Goal: Check status: Check status

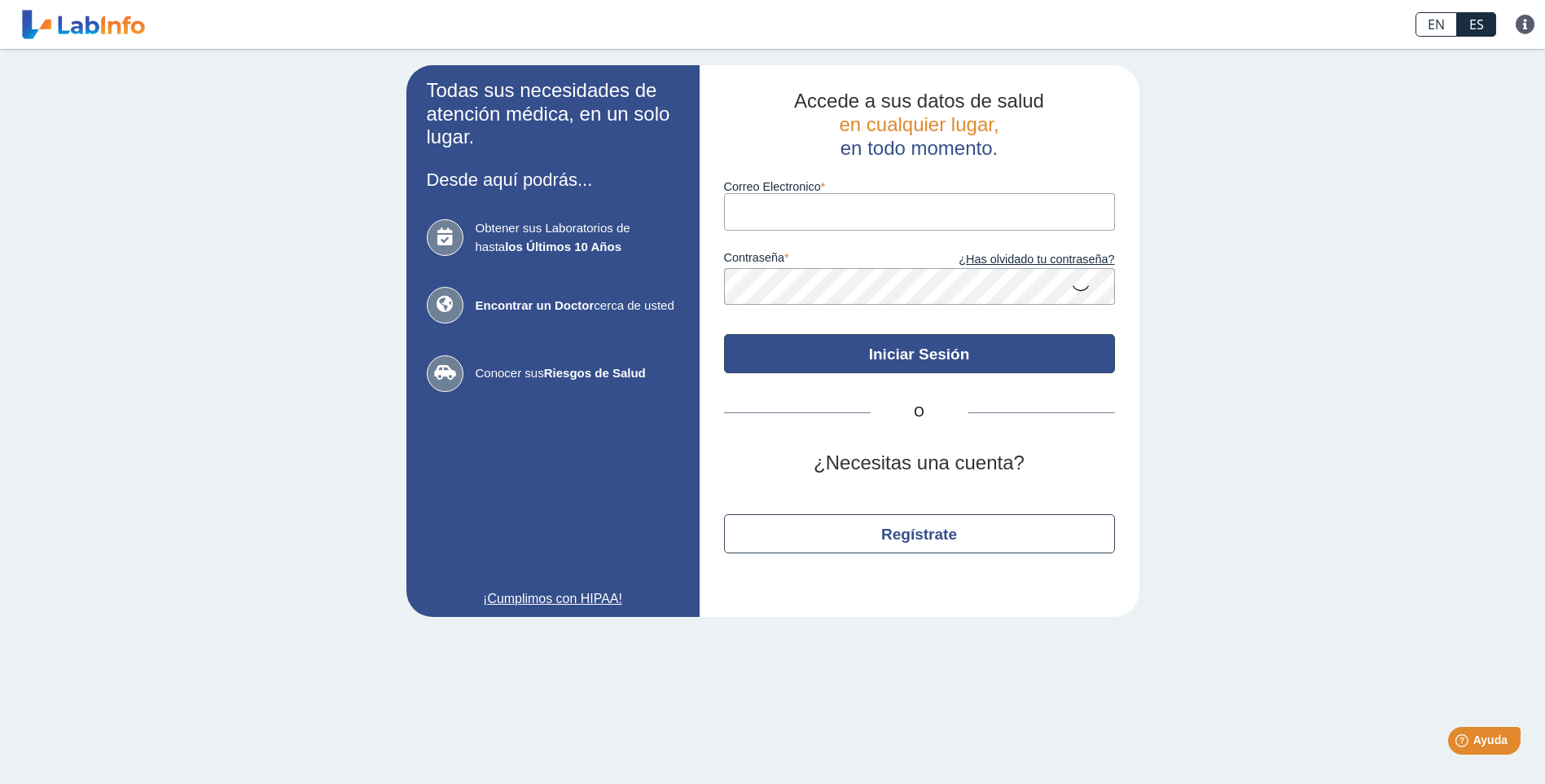
type input "[EMAIL_ADDRESS][DOMAIN_NAME]"
click at [911, 362] on button "Iniciar Sesión" at bounding box center [920, 354] width 391 height 39
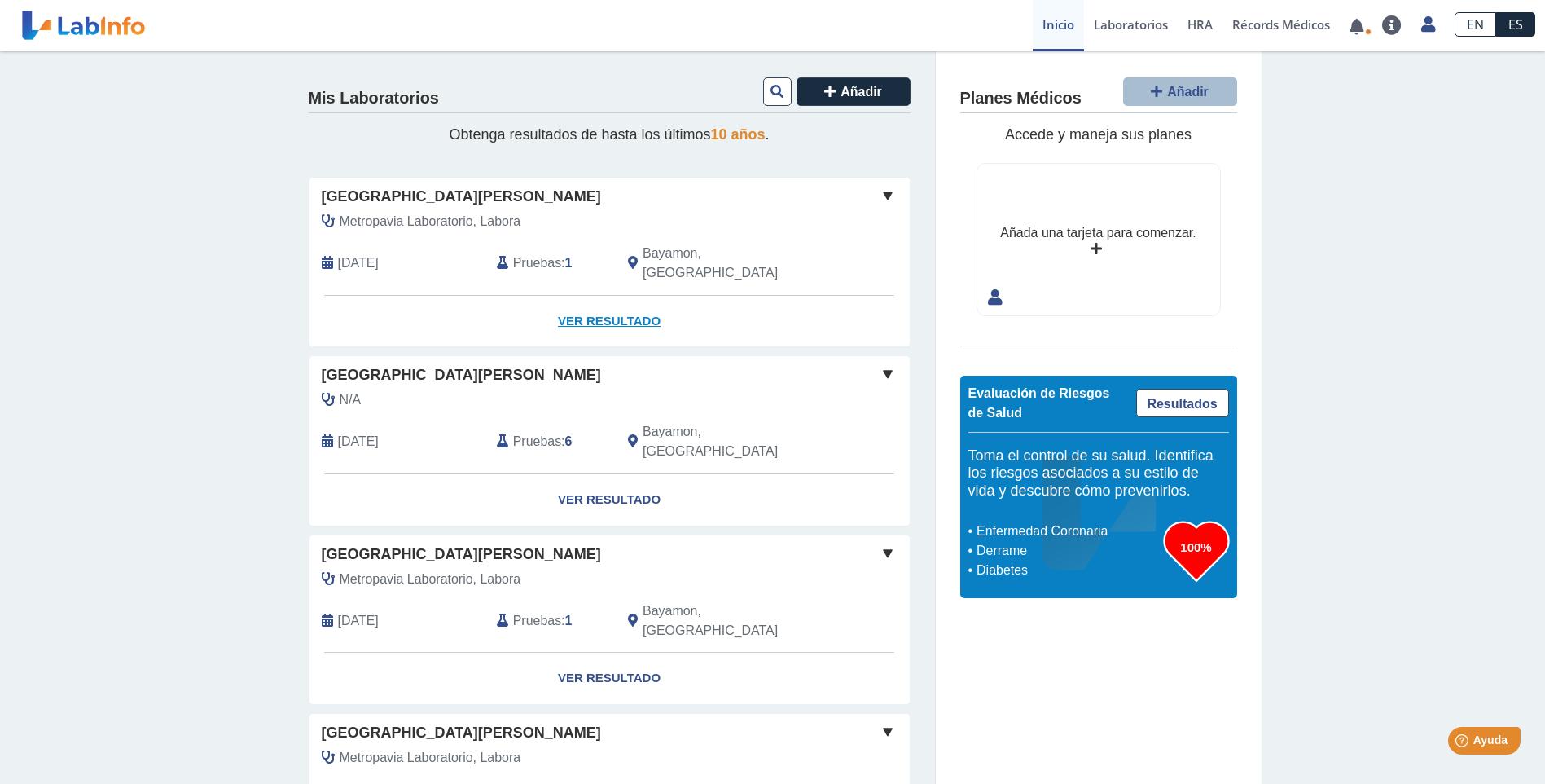
click at [622, 297] on link "Ver Resultado" at bounding box center [610, 321] width 600 height 51
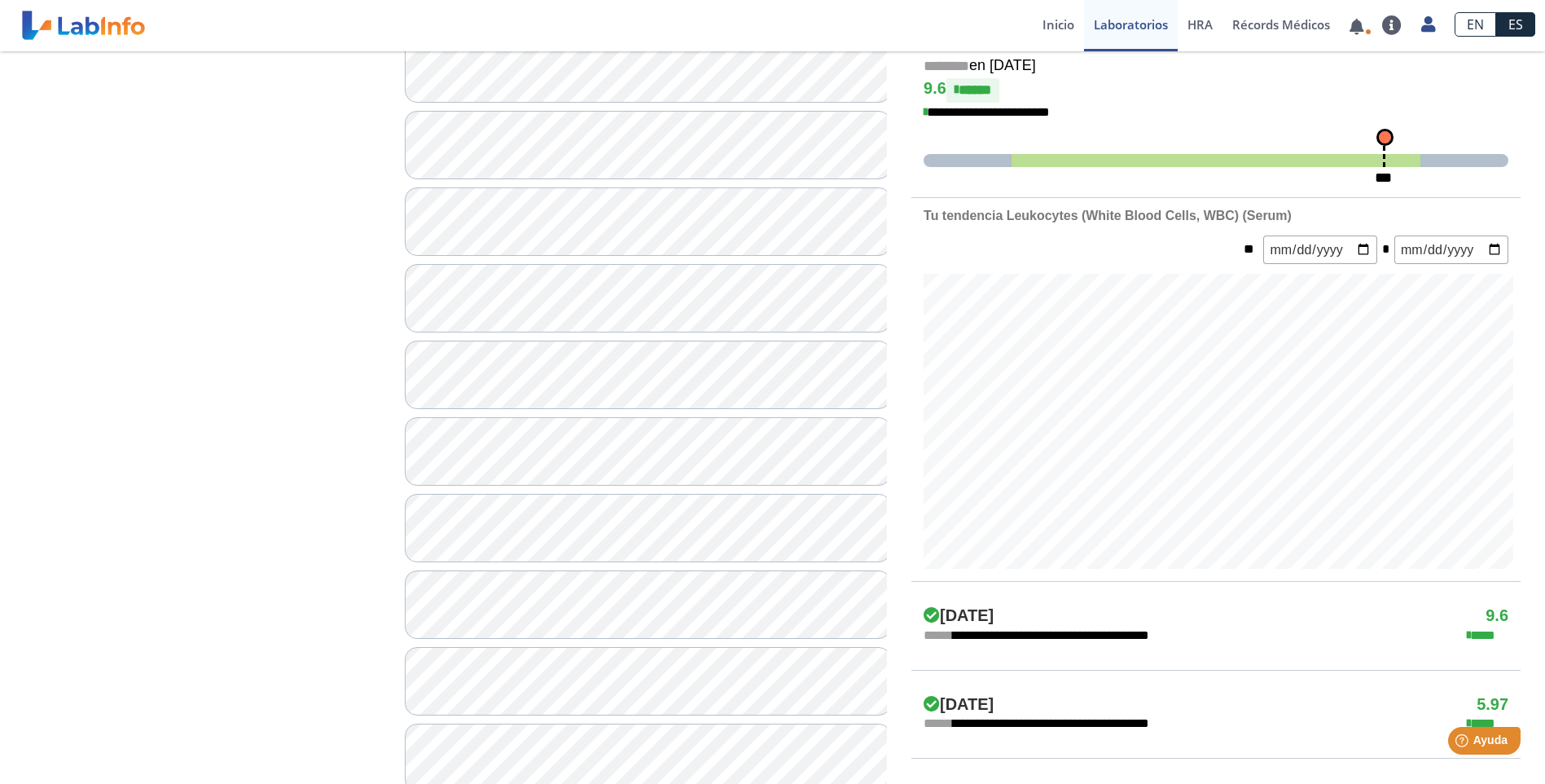
scroll to position [92, 0]
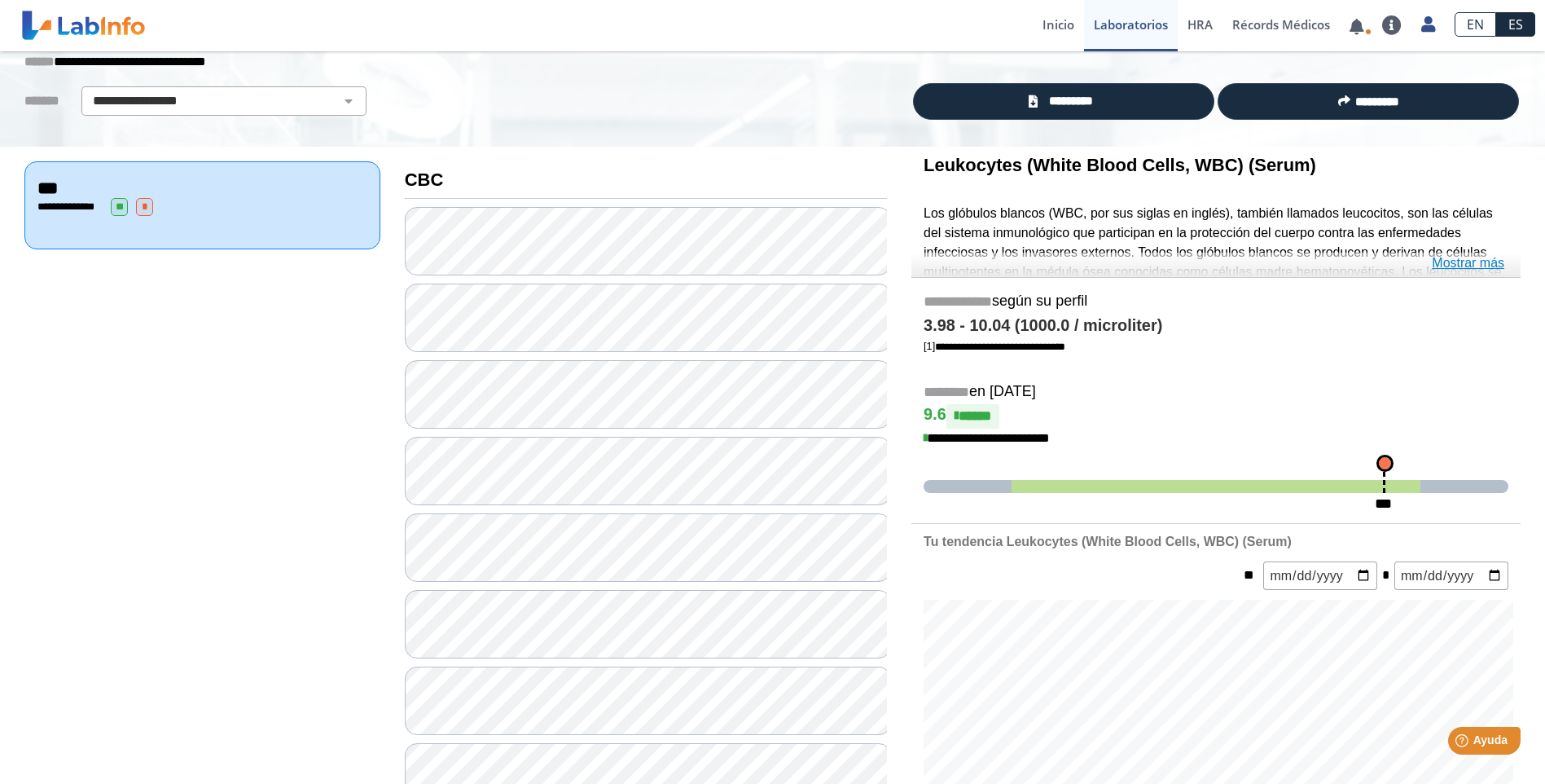
click at [1454, 263] on link "Mostrar más" at bounding box center [1468, 262] width 73 height 20
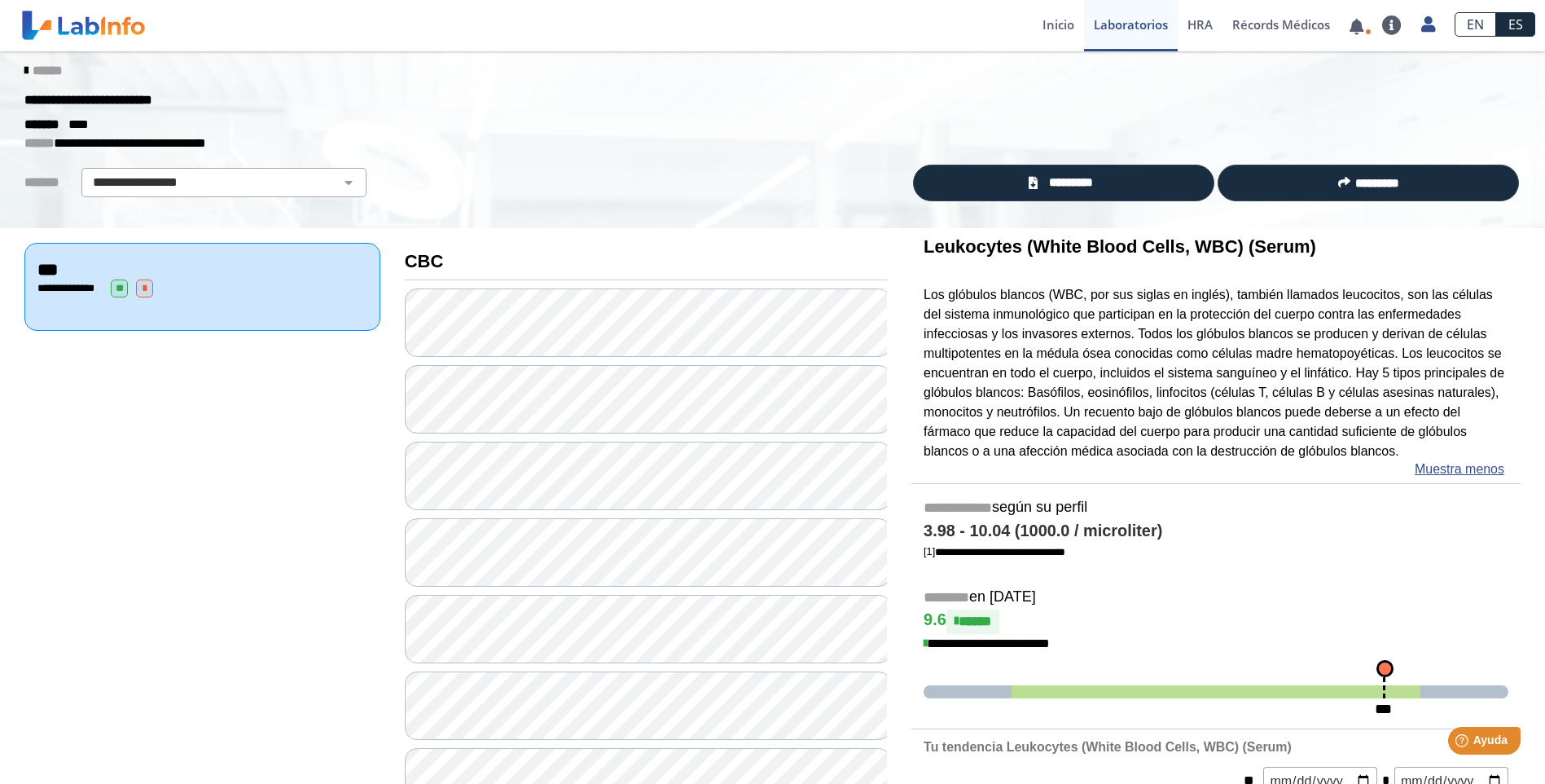
scroll to position [0, 0]
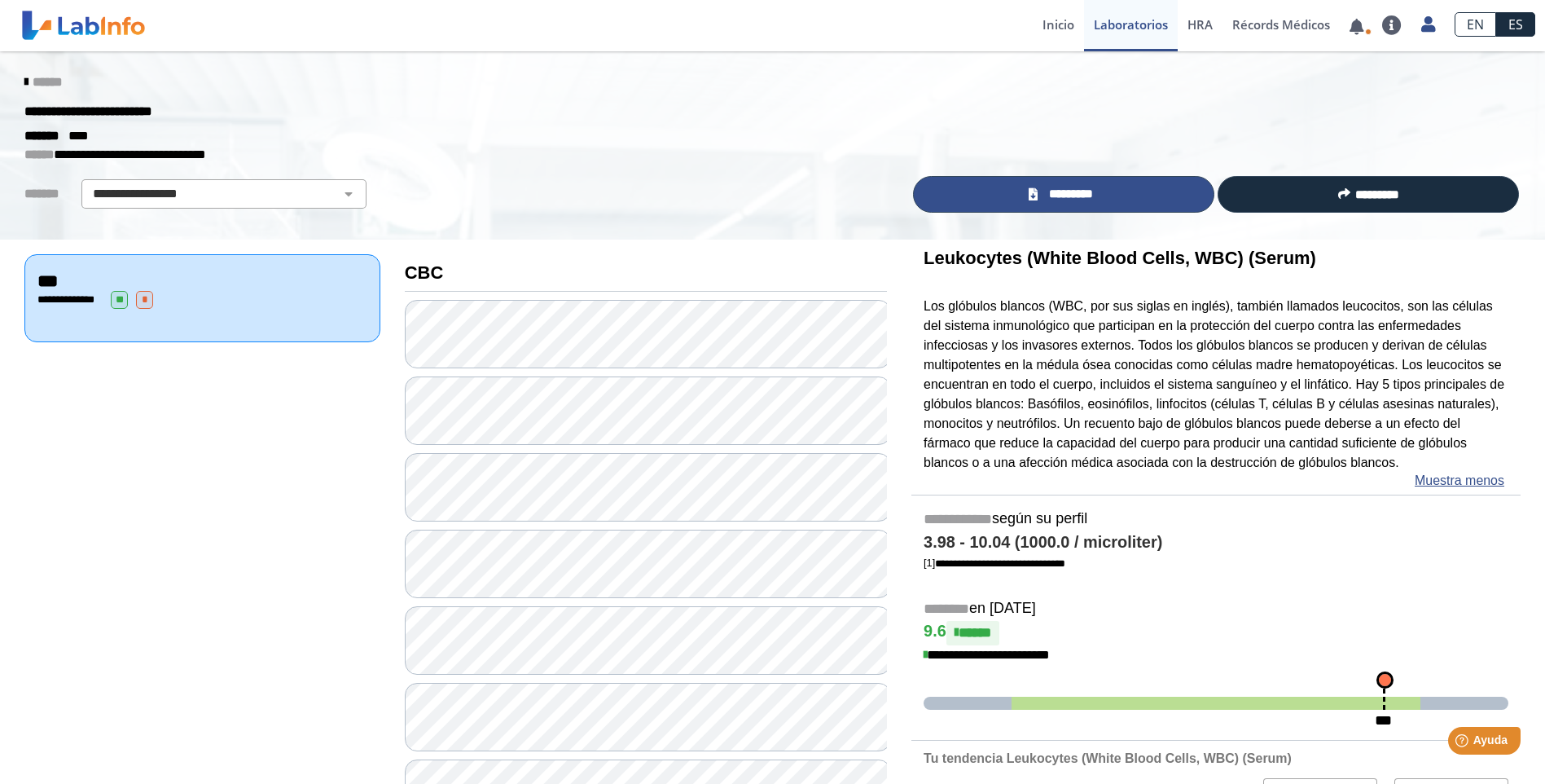
click at [1163, 196] on link "*********" at bounding box center [1063, 193] width 302 height 36
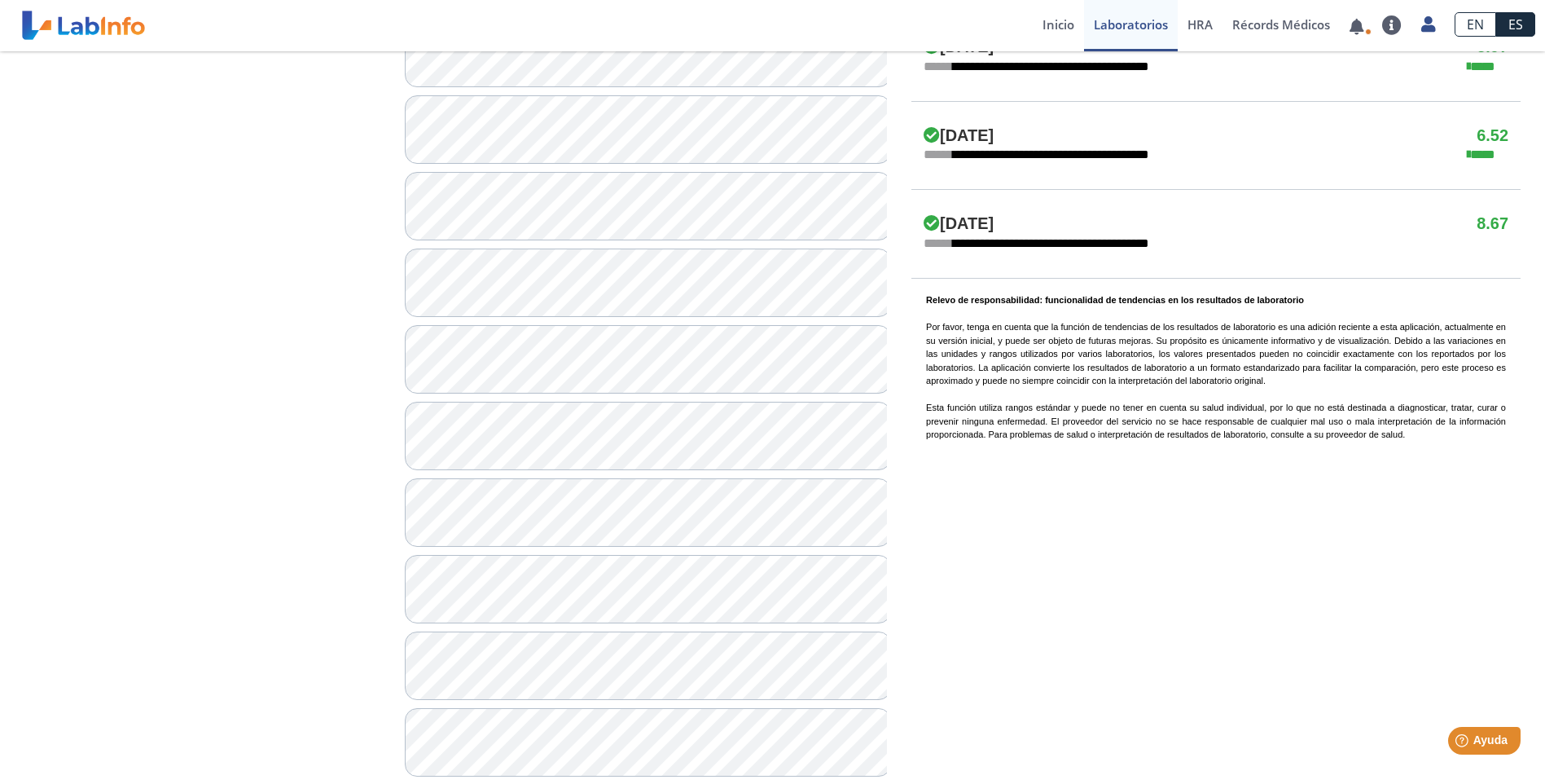
scroll to position [1234, 0]
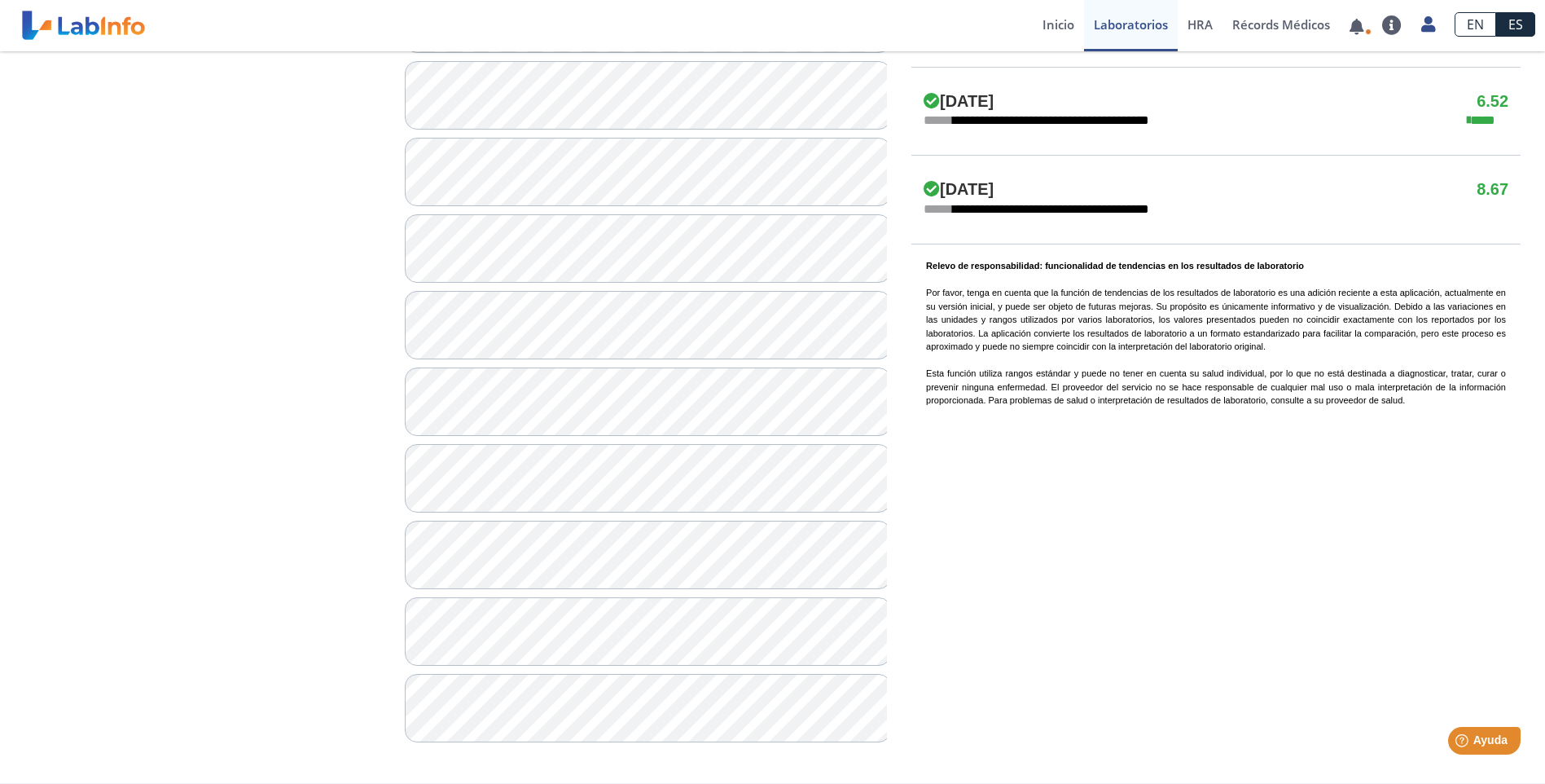
drag, startPoint x: 394, startPoint y: 267, endPoint x: 859, endPoint y: 775, distance: 688.7
copy div "**********"
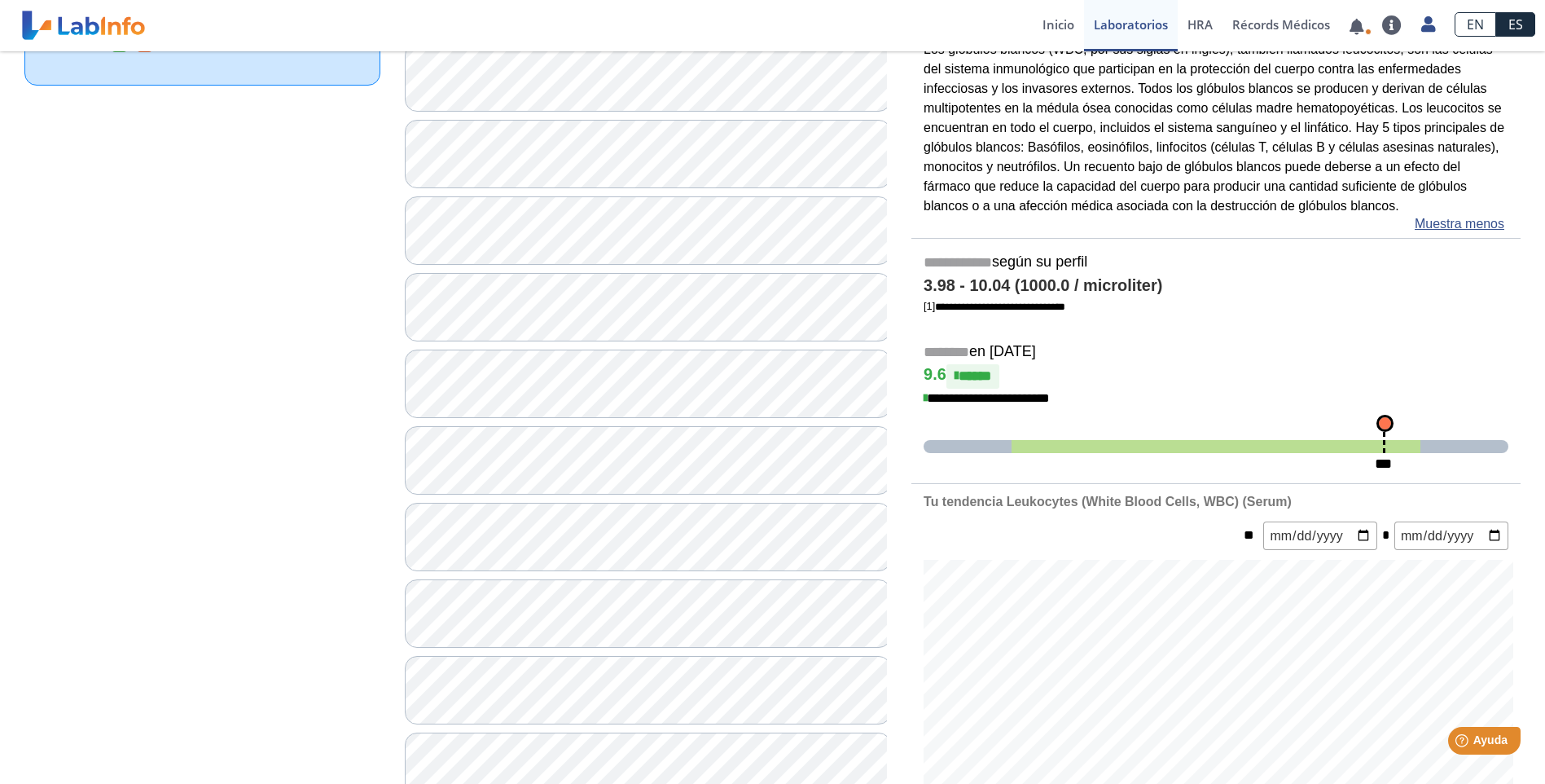
scroll to position [0, 0]
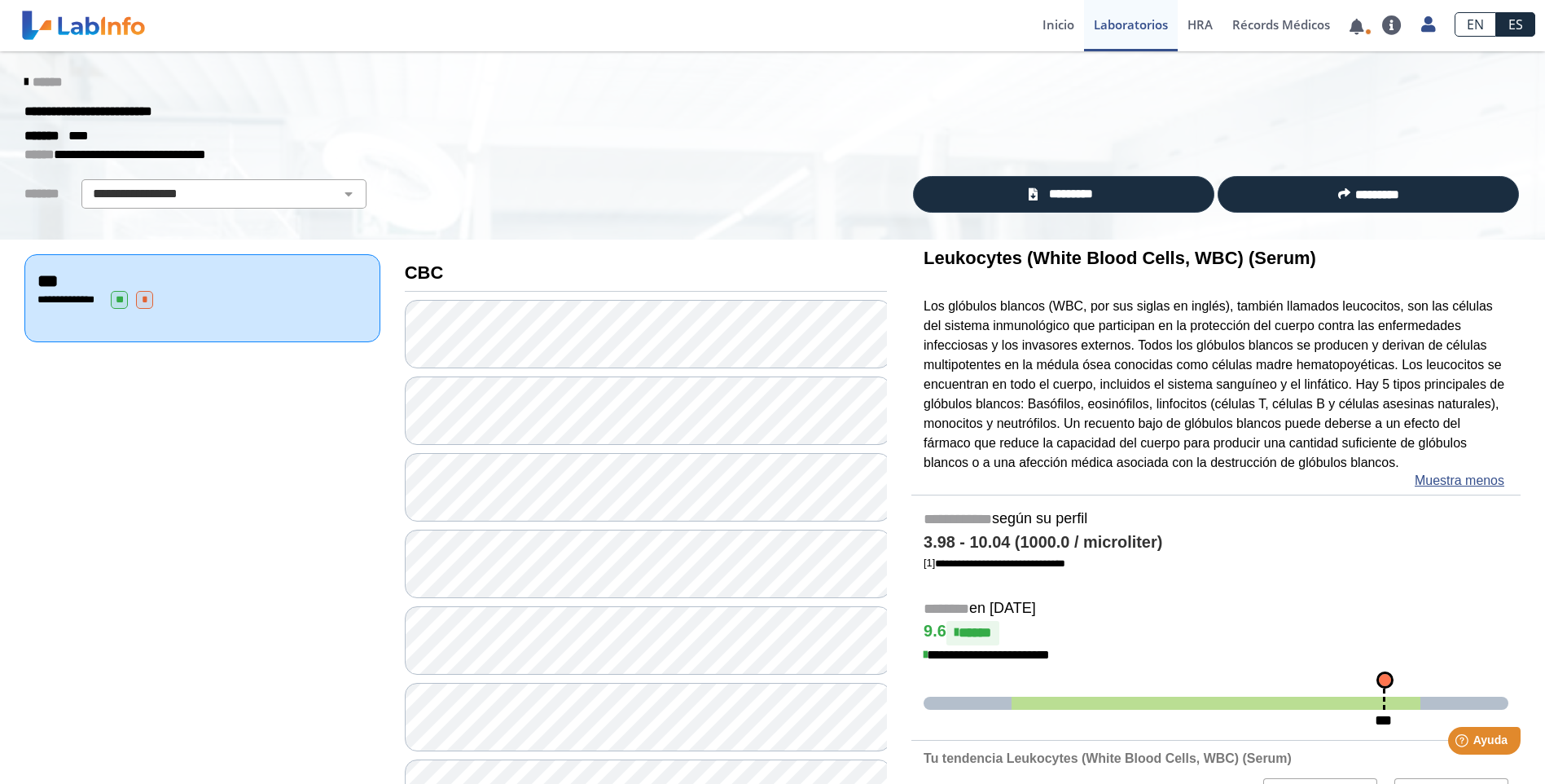
click at [24, 79] on icon at bounding box center [25, 82] width 3 height 13
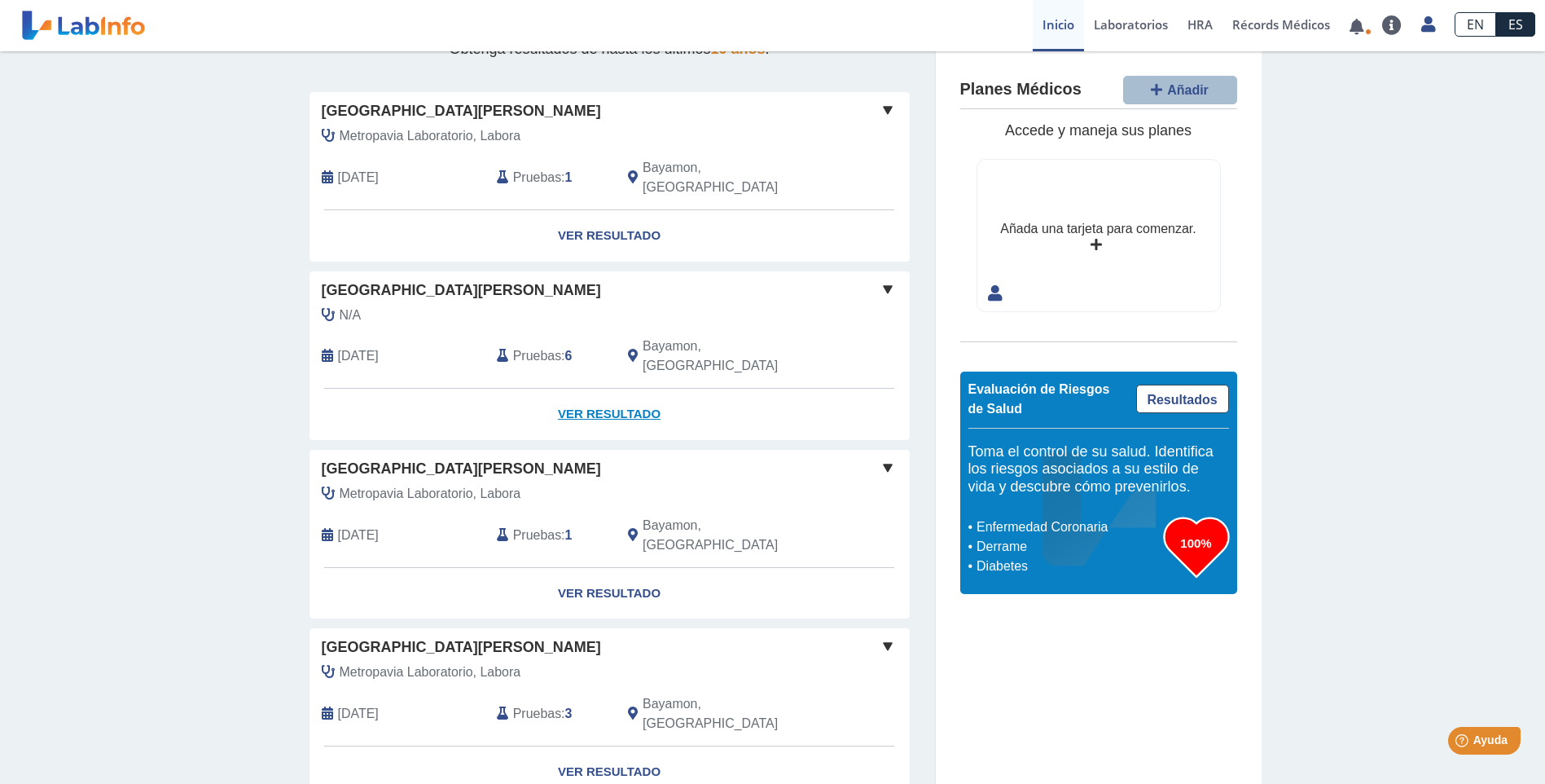
scroll to position [163, 0]
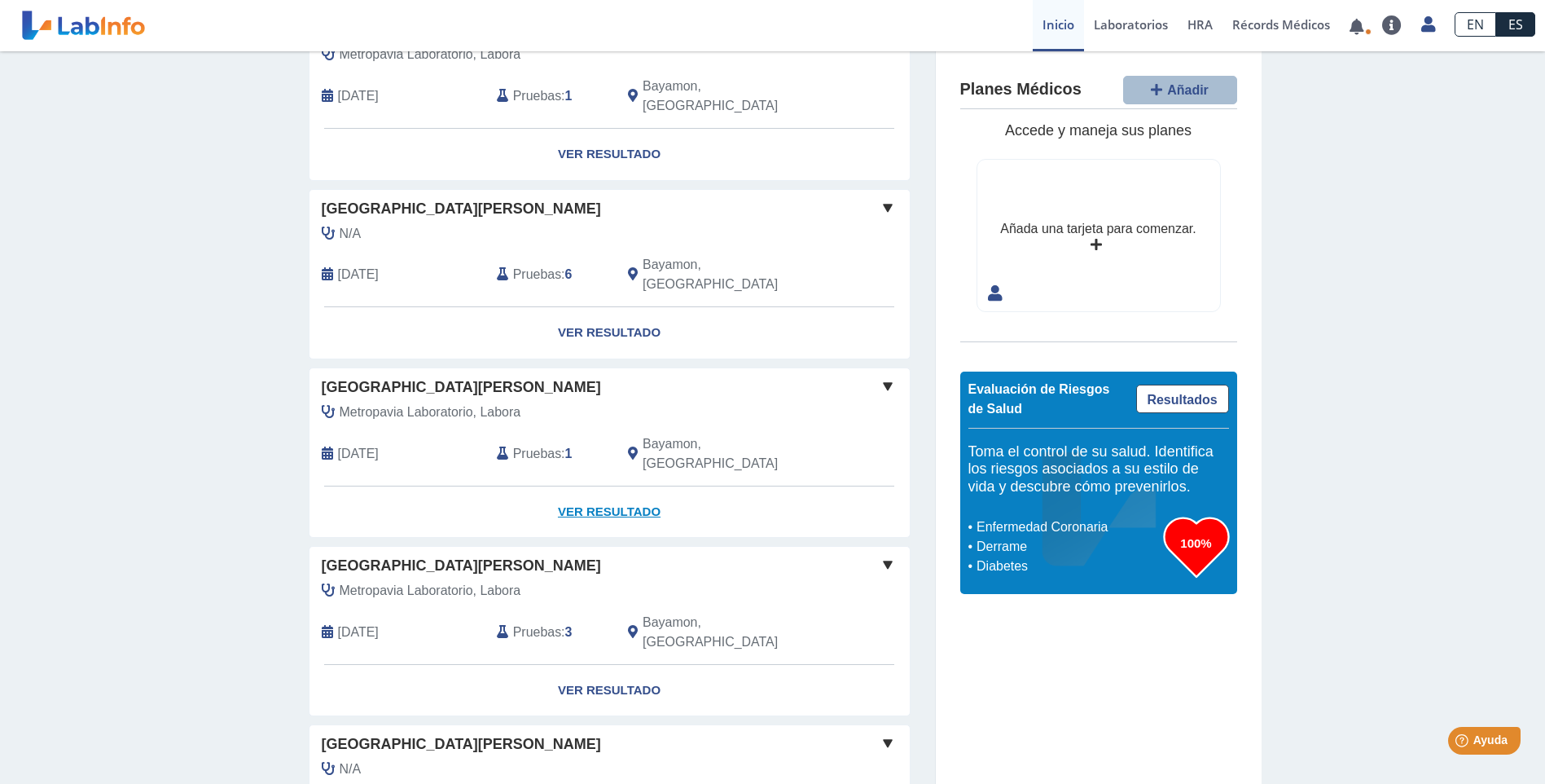
click at [604, 486] on link "Ver Resultado" at bounding box center [610, 511] width 600 height 51
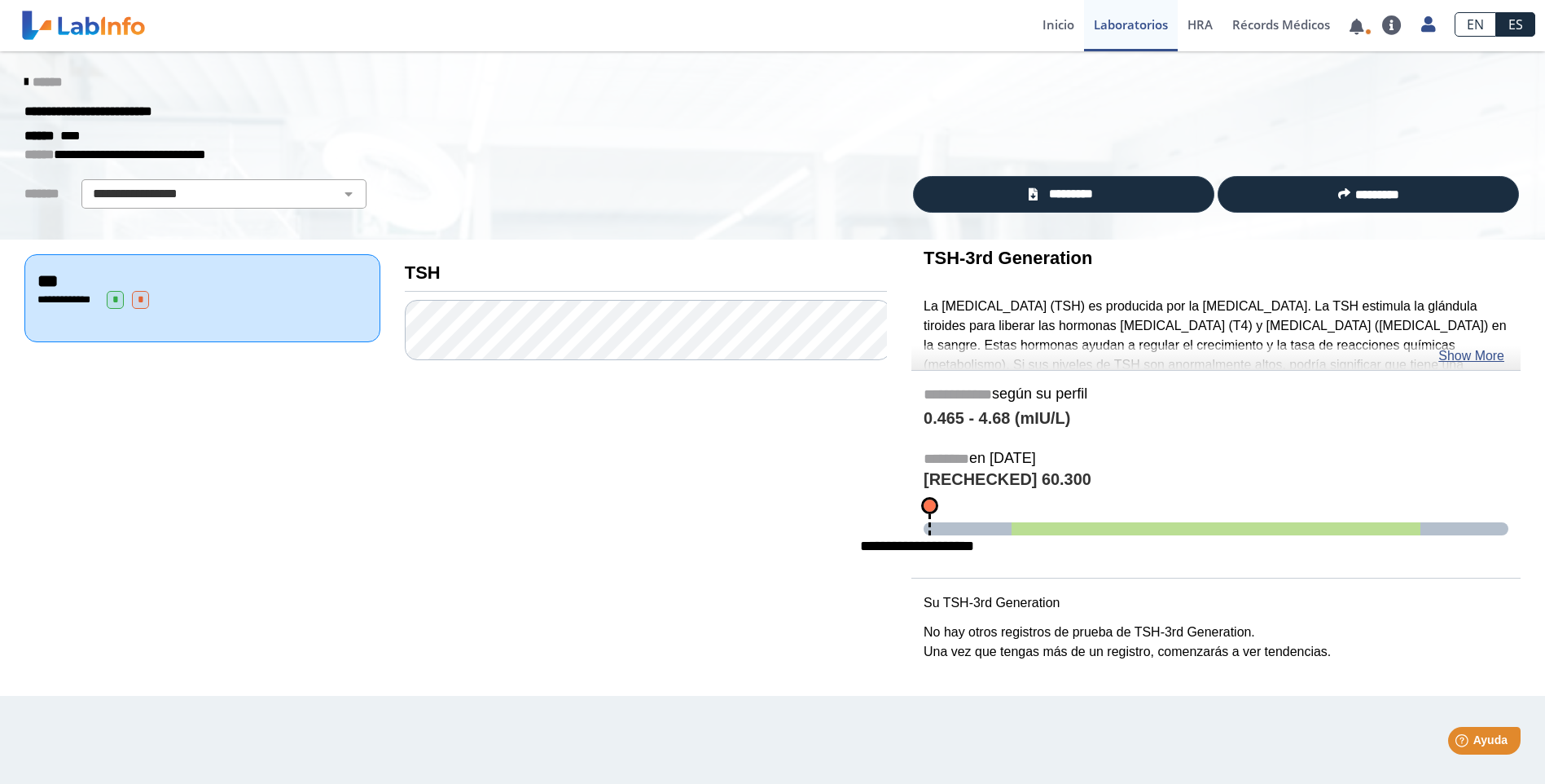
click at [24, 83] on icon at bounding box center [25, 82] width 3 height 13
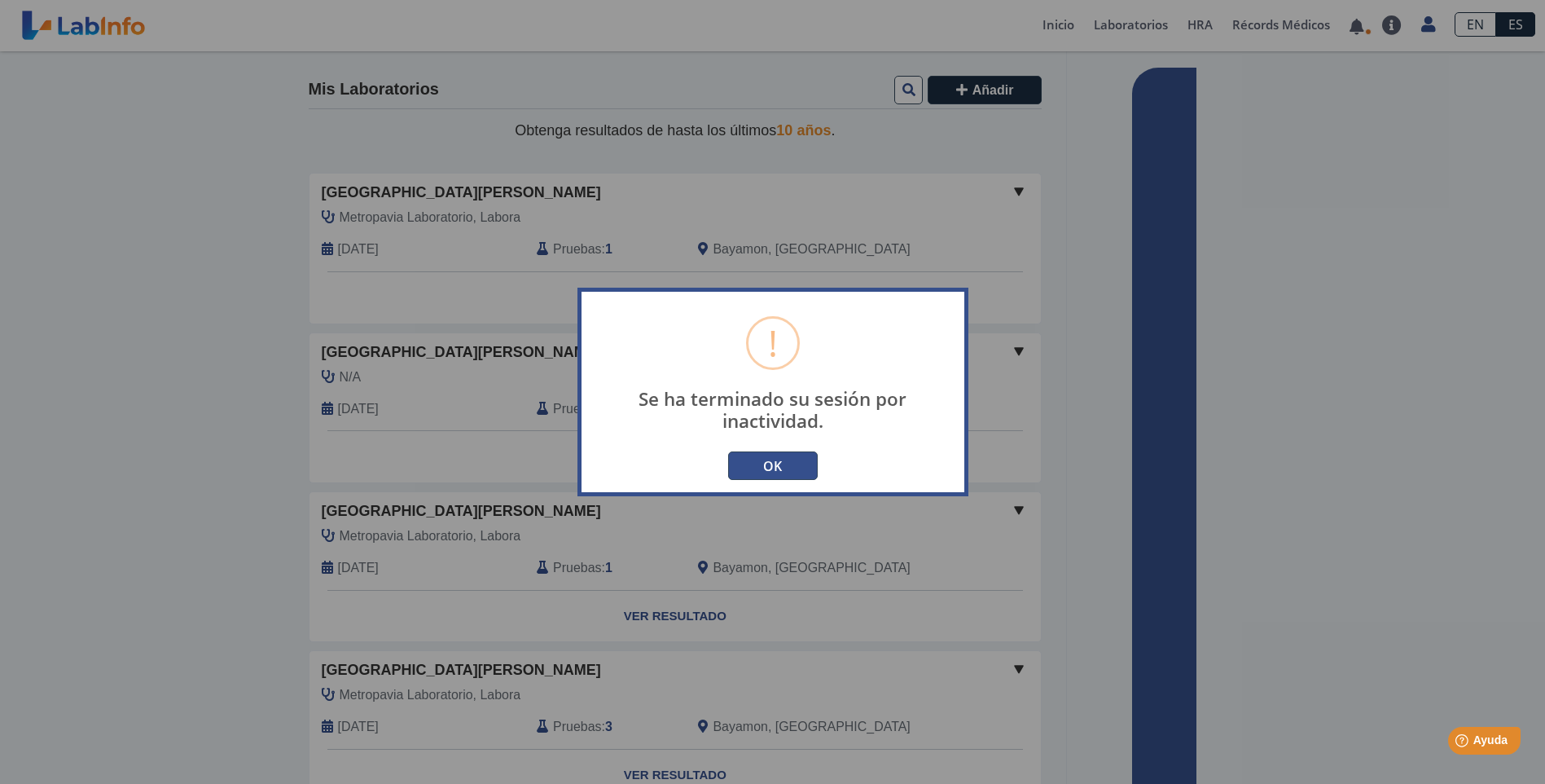
type input "[EMAIL_ADDRESS][DOMAIN_NAME]"
